Goal: Information Seeking & Learning: Learn about a topic

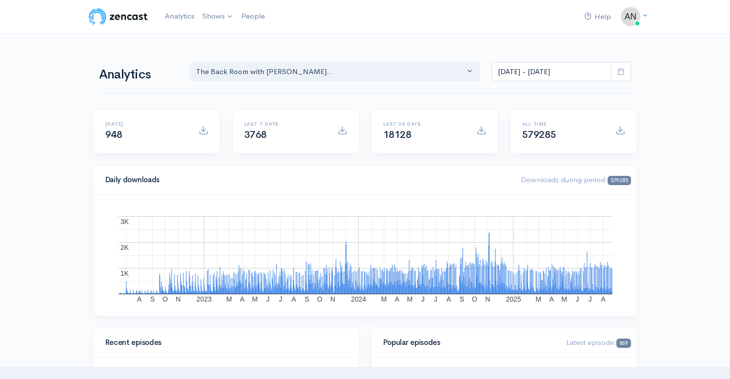
select select "10316"
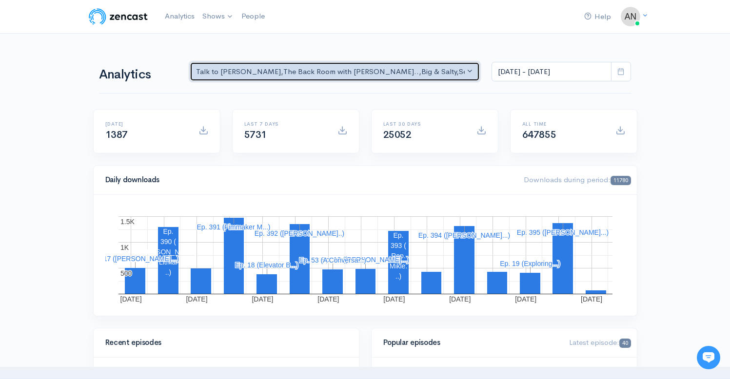
click at [366, 73] on div "Talk to [PERSON_NAME] , The Back Room with [PERSON_NAME].. , Big & Salty , Seri…" at bounding box center [330, 71] width 269 height 11
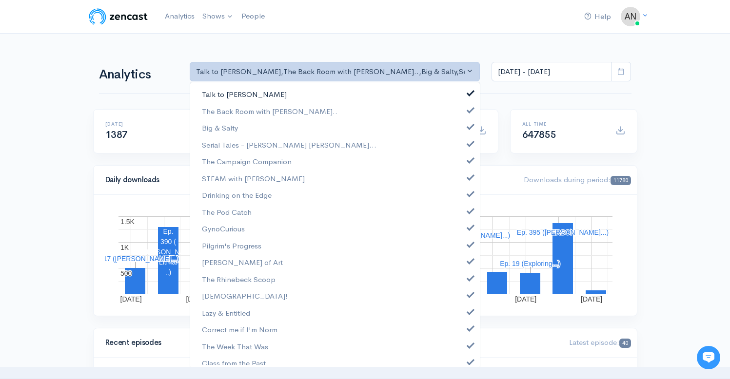
click at [466, 95] on link "Talk to [PERSON_NAME]" at bounding box center [335, 94] width 290 height 17
select select "10316"
click at [469, 126] on span at bounding box center [471, 125] width 4 height 7
click at [464, 151] on link "Serial Tales - [PERSON_NAME] [PERSON_NAME]..." at bounding box center [335, 145] width 290 height 17
click at [464, 164] on link "The Campaign Companion" at bounding box center [335, 161] width 290 height 17
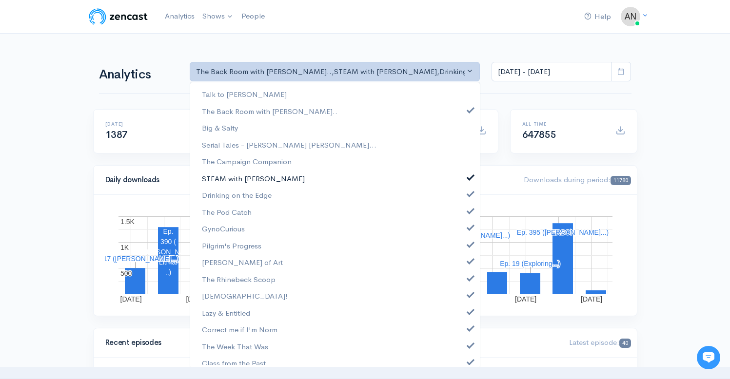
click at [469, 176] on span at bounding box center [471, 176] width 4 height 7
click at [469, 194] on span at bounding box center [471, 192] width 4 height 7
click at [469, 213] on span at bounding box center [471, 209] width 4 height 7
click at [469, 227] on span at bounding box center [471, 226] width 4 height 7
click at [462, 249] on link "Pilgrim's Progress" at bounding box center [335, 246] width 290 height 17
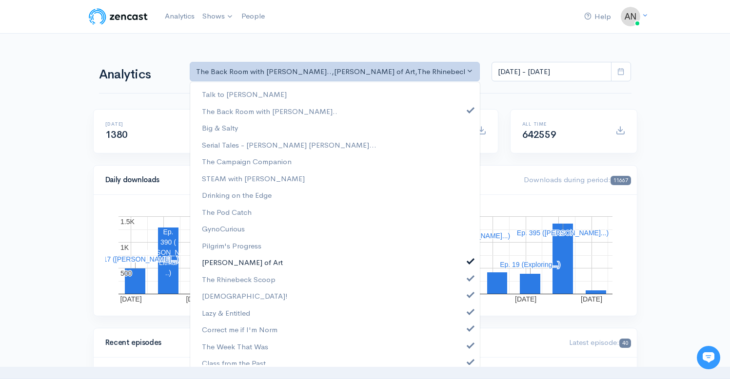
click at [469, 260] on span at bounding box center [471, 260] width 4 height 7
click at [469, 279] on span at bounding box center [471, 277] width 4 height 7
click at [469, 291] on span at bounding box center [471, 293] width 4 height 7
click at [469, 312] on span at bounding box center [471, 310] width 4 height 7
click at [469, 328] on span at bounding box center [471, 327] width 4 height 7
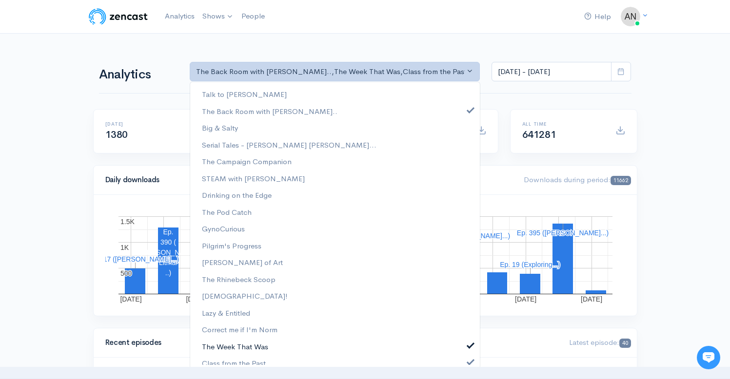
click at [462, 349] on link "The Week That Was" at bounding box center [335, 346] width 290 height 17
click at [469, 362] on span at bounding box center [471, 360] width 4 height 7
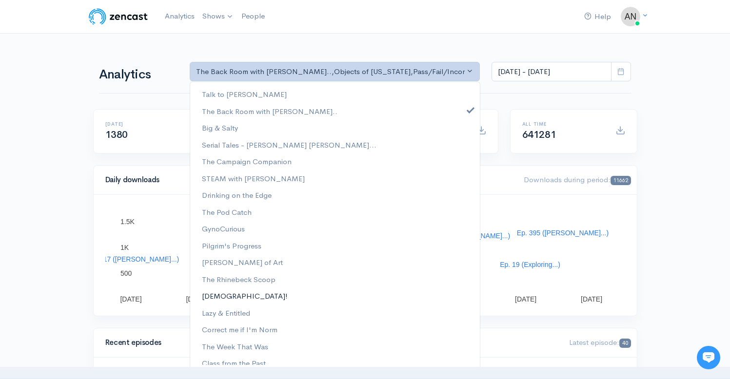
scroll to position [125, 0]
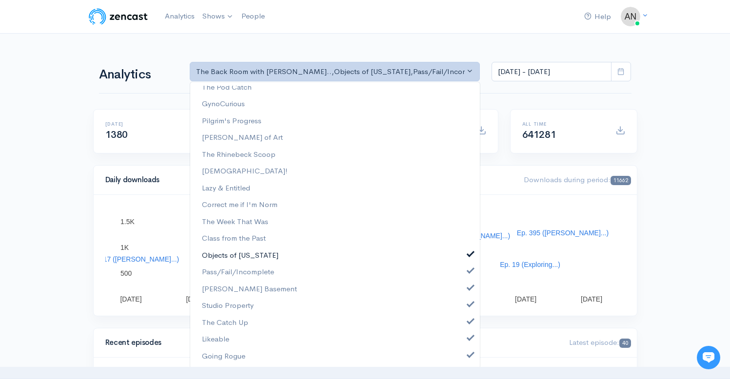
click at [469, 255] on span at bounding box center [471, 253] width 4 height 7
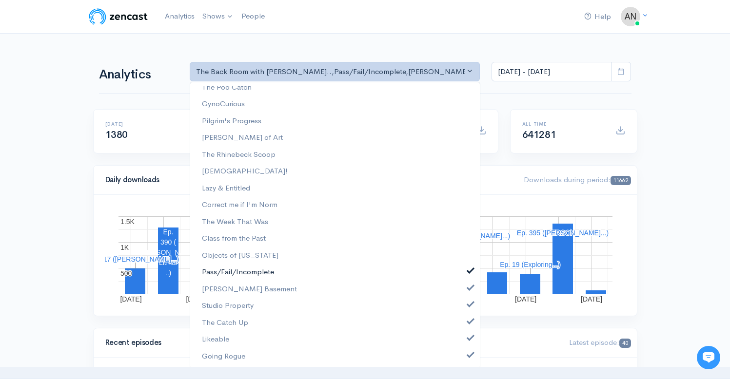
click at [462, 279] on link "Pass/Fail/Incomplete" at bounding box center [335, 272] width 290 height 17
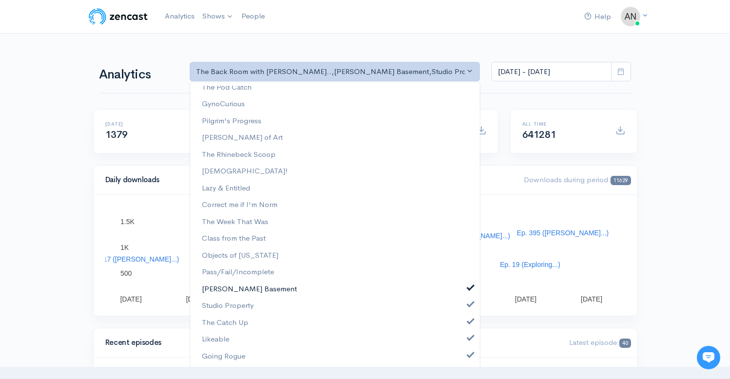
click at [469, 288] on span at bounding box center [471, 286] width 4 height 7
click at [463, 311] on link "Studio Property" at bounding box center [335, 305] width 290 height 17
click at [463, 332] on ul "Talk to [PERSON_NAME] The Back Room with [PERSON_NAME].. Big & Salty Serial Tal…" at bounding box center [335, 163] width 290 height 404
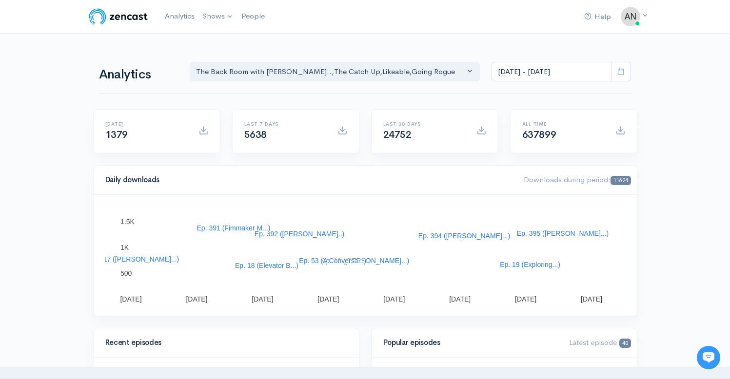
click at [463, 350] on div "Popular episodes Latest episode: 40" at bounding box center [504, 343] width 265 height 29
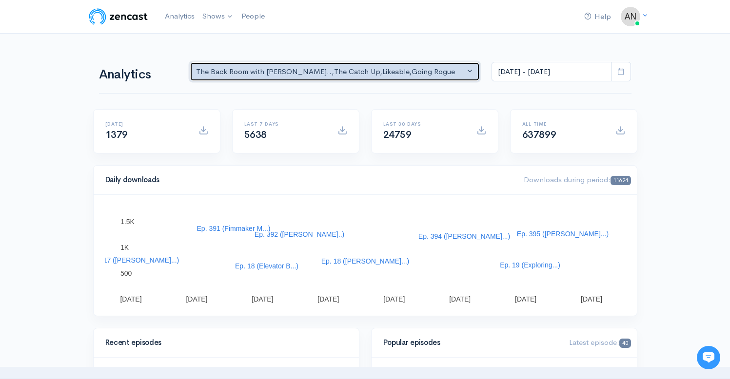
click at [426, 70] on div "The Back Room with [PERSON_NAME].. , The Catch Up , Likeable , Going Rogue" at bounding box center [330, 71] width 269 height 11
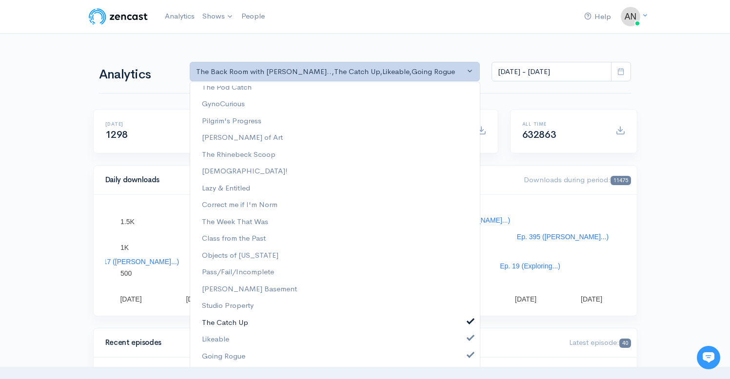
click at [469, 319] on span at bounding box center [471, 320] width 4 height 7
click at [463, 342] on link "Likeable" at bounding box center [335, 339] width 290 height 17
click at [463, 349] on link "Going Rogue" at bounding box center [335, 356] width 290 height 17
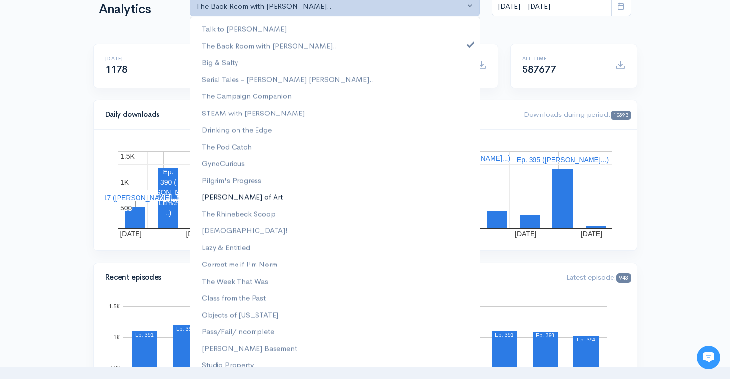
scroll to position [0, 0]
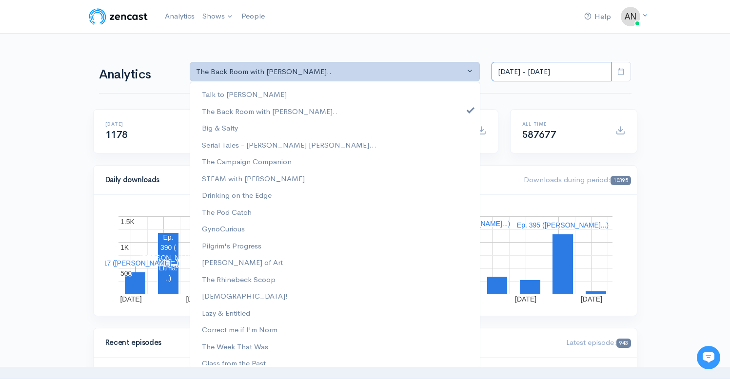
click at [520, 71] on input "[DATE] - [DATE]" at bounding box center [552, 72] width 120 height 20
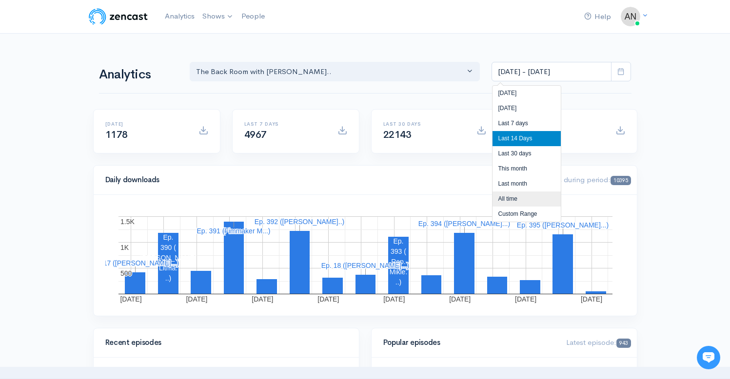
click at [510, 200] on li "All time" at bounding box center [527, 199] width 68 height 15
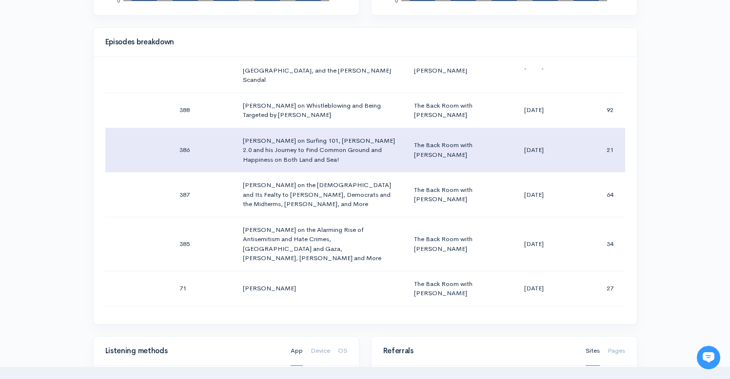
scroll to position [74, 0]
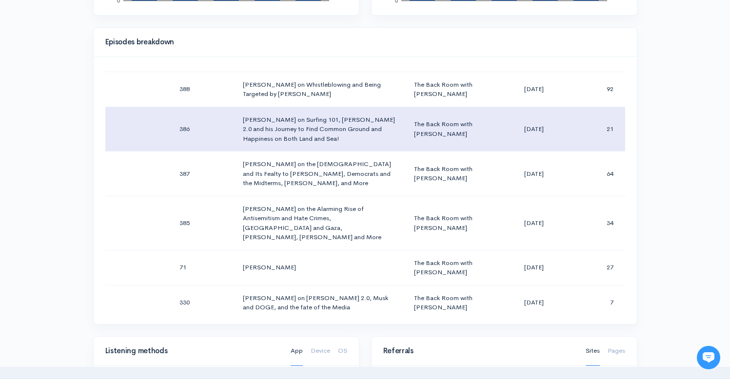
click at [478, 107] on td "The Back Room with [PERSON_NAME]" at bounding box center [452, 129] width 93 height 45
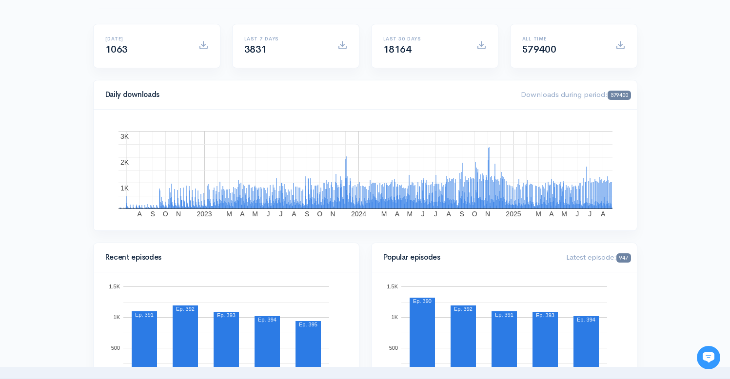
scroll to position [0, 0]
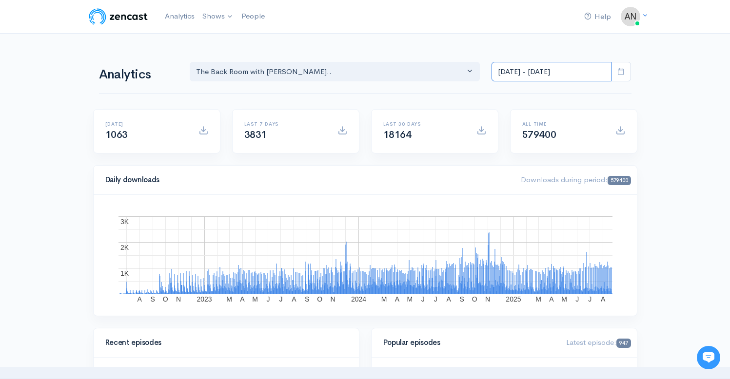
click at [570, 73] on input "[DATE] - [DATE]" at bounding box center [552, 72] width 120 height 20
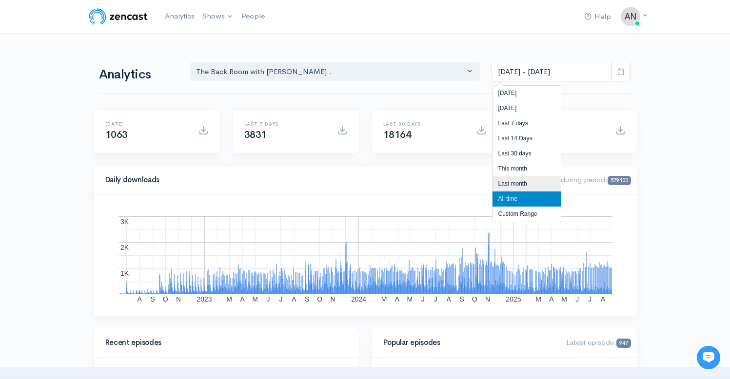
click at [514, 182] on li "Last month" at bounding box center [527, 184] width 68 height 15
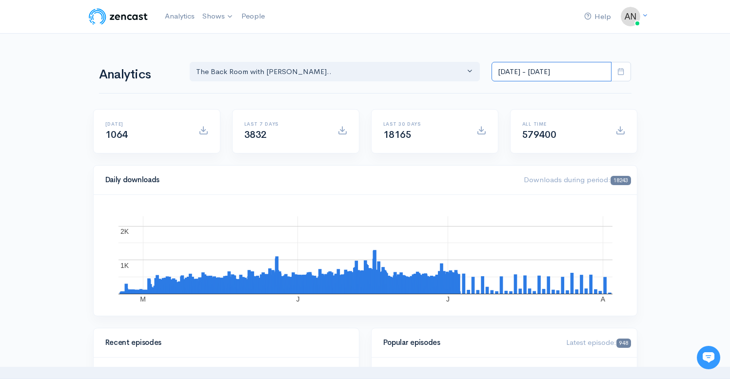
click at [526, 76] on input "[DATE] - [DATE]" at bounding box center [552, 72] width 120 height 20
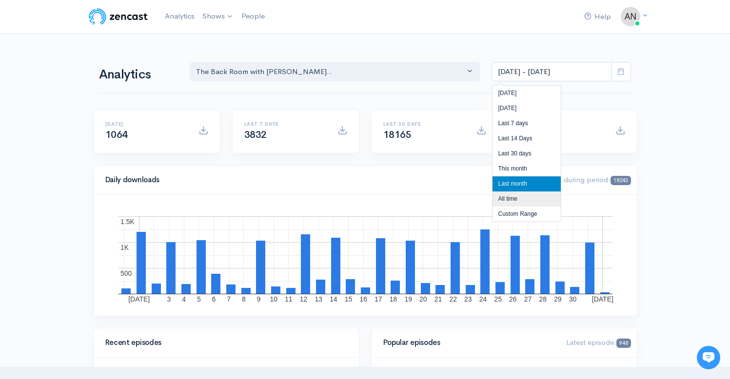
click at [515, 204] on li "All time" at bounding box center [527, 199] width 68 height 15
type input "[DATE] - [DATE]"
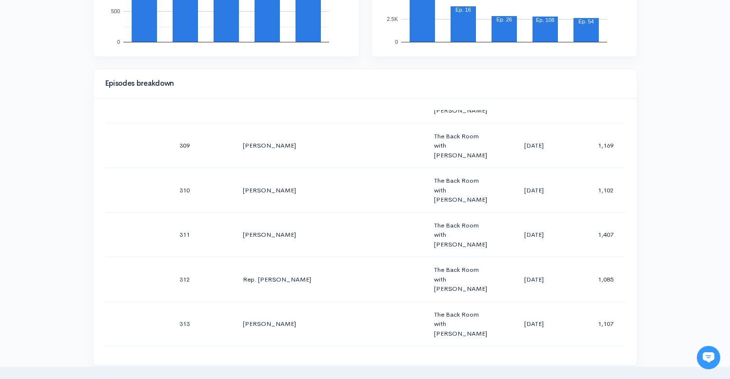
scroll to position [423, 0]
